Goal: Find specific page/section: Find specific page/section

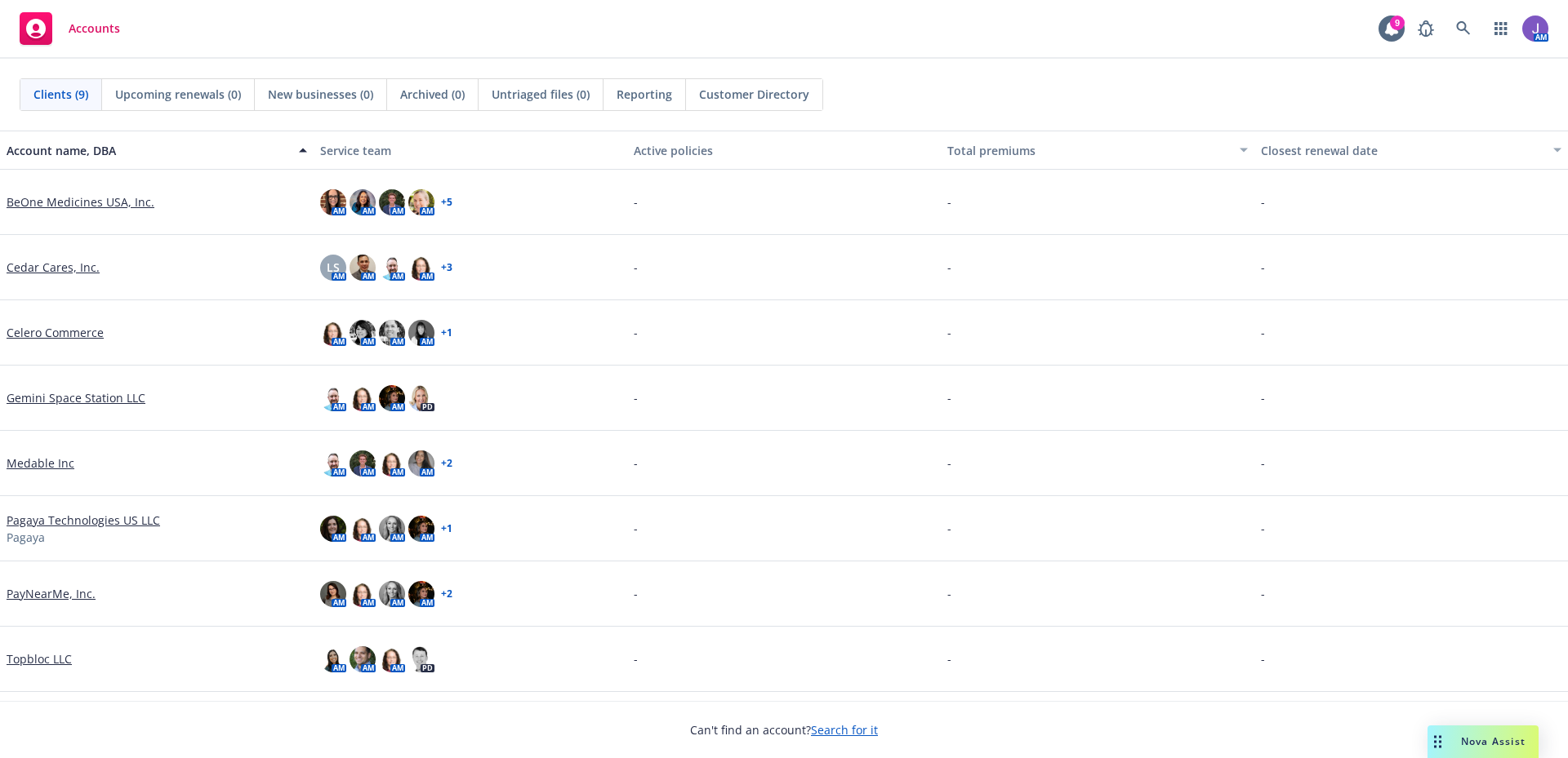
click at [46, 264] on link "Cedar Cares, Inc." at bounding box center [54, 267] width 93 height 17
